Goal: Task Accomplishment & Management: Manage account settings

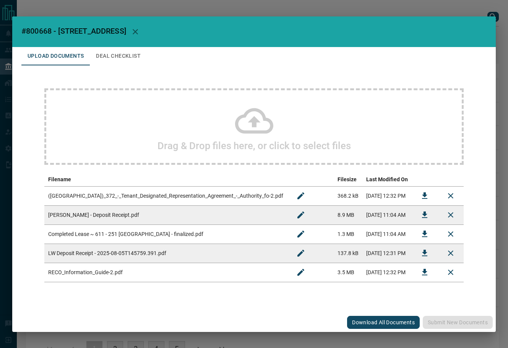
click at [424, 238] on icon "Download" at bounding box center [424, 233] width 9 height 9
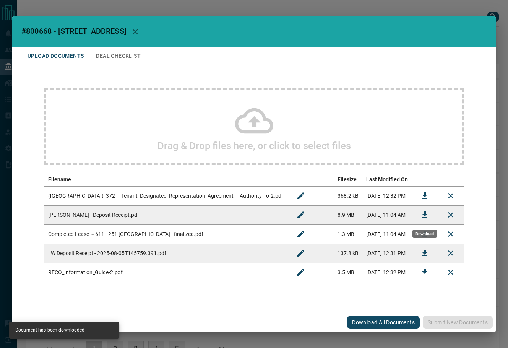
click at [424, 217] on icon "Download" at bounding box center [424, 214] width 5 height 6
click at [417, 255] on button "Download" at bounding box center [424, 253] width 18 height 18
click at [422, 198] on icon "Download" at bounding box center [424, 195] width 9 height 9
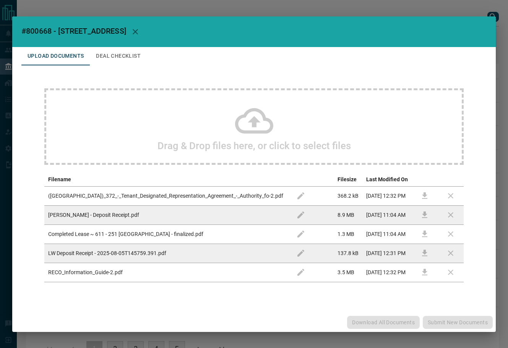
click at [114, 56] on button "Deal Checklist" at bounding box center [118, 56] width 57 height 18
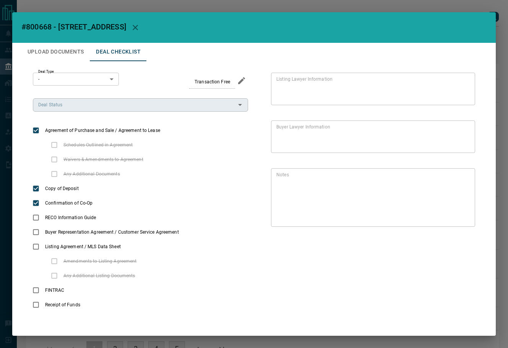
click at [73, 109] on div "Deal Status" at bounding box center [140, 104] width 215 height 13
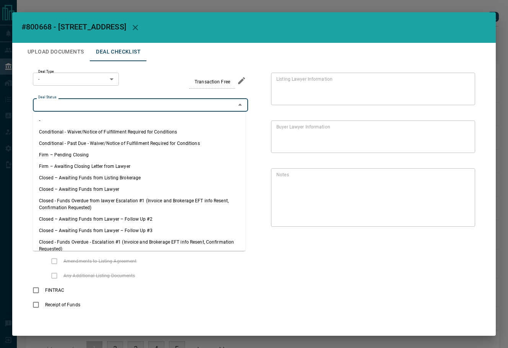
click at [83, 153] on li "Firm – Pending Closing" at bounding box center [139, 154] width 212 height 11
type input "**********"
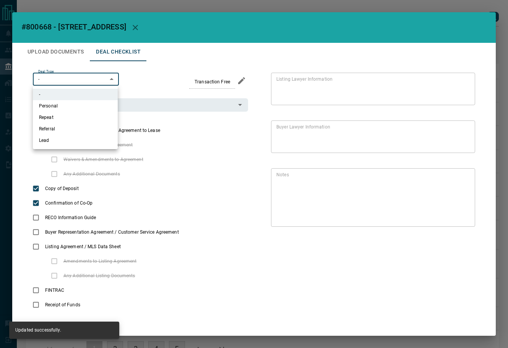
click at [79, 79] on body "Lead Transfers Leads Deals Listings Campaigns Quota Rules Agent Quotas Admin Mo…" at bounding box center [254, 187] width 508 height 375
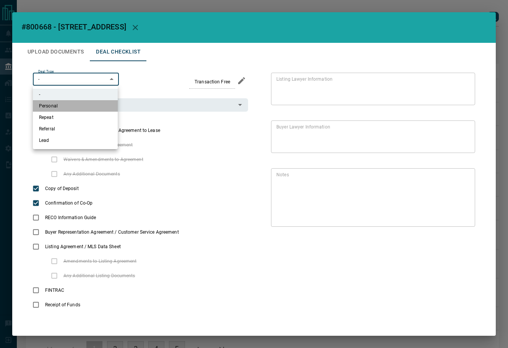
click at [75, 106] on li "Personal" at bounding box center [75, 105] width 85 height 11
type input "*"
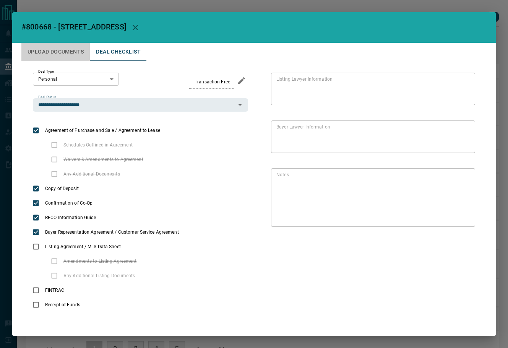
click at [65, 51] on button "Upload Documents" at bounding box center [55, 52] width 68 height 18
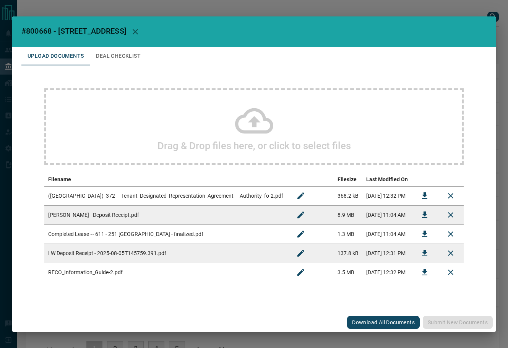
click at [422, 267] on icon "Download" at bounding box center [424, 271] width 9 height 9
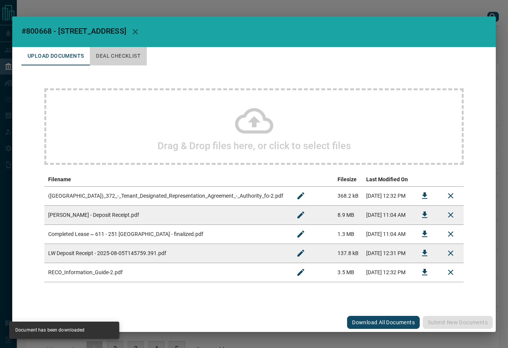
click at [128, 65] on button "Deal Checklist" at bounding box center [118, 56] width 57 height 18
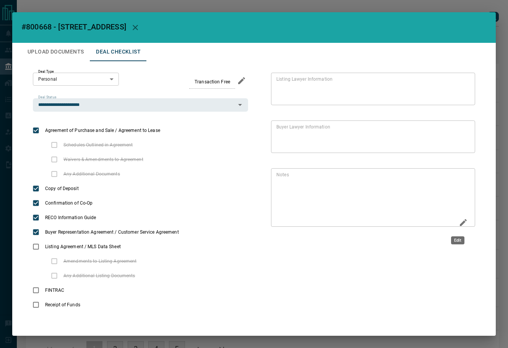
click at [458, 220] on icon "Edit" at bounding box center [462, 222] width 9 height 9
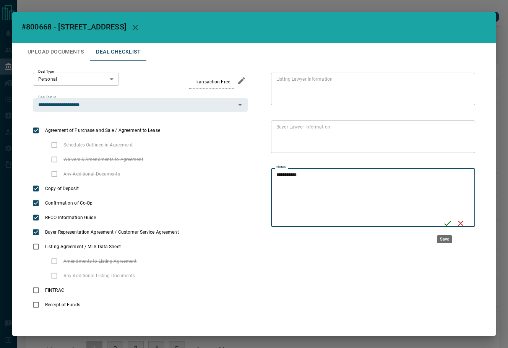
type textarea "**********"
drag, startPoint x: 445, startPoint y: 220, endPoint x: 441, endPoint y: 213, distance: 7.3
click at [444, 220] on icon "Save" at bounding box center [447, 223] width 9 height 9
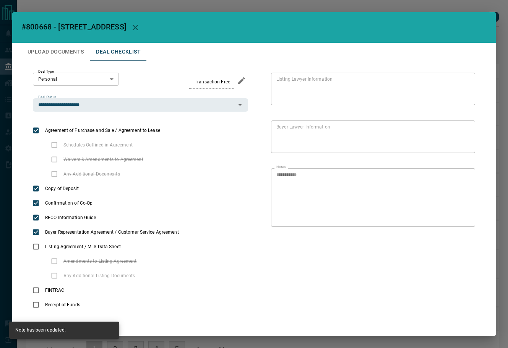
click at [50, 53] on button "Upload Documents" at bounding box center [55, 52] width 68 height 18
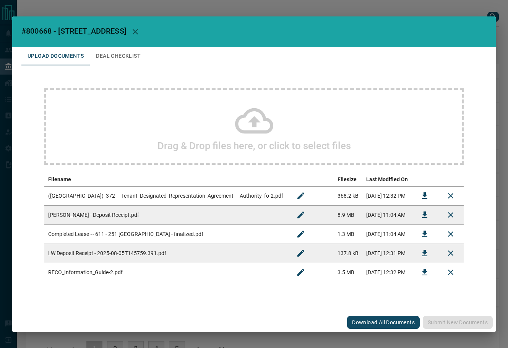
click at [84, 107] on div "Drag & Drop files here, or click to select files" at bounding box center [253, 126] width 419 height 76
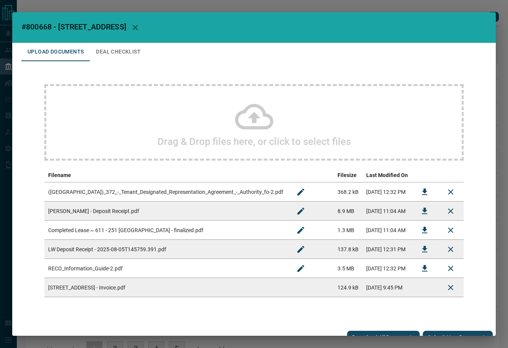
scroll to position [11, 0]
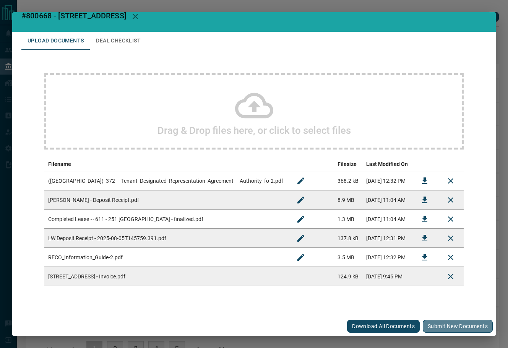
click at [447, 323] on button "Submit new documents" at bounding box center [458, 325] width 70 height 13
click at [131, 46] on button "Deal Checklist" at bounding box center [118, 41] width 57 height 18
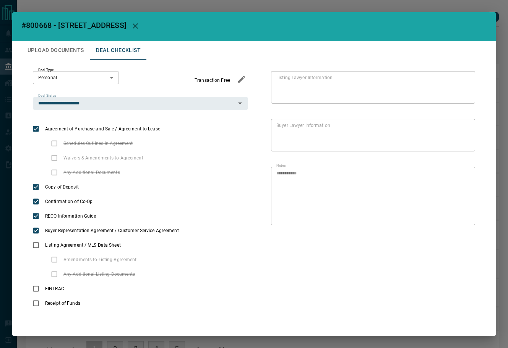
scroll to position [2, 0]
